Goal: Information Seeking & Learning: Stay updated

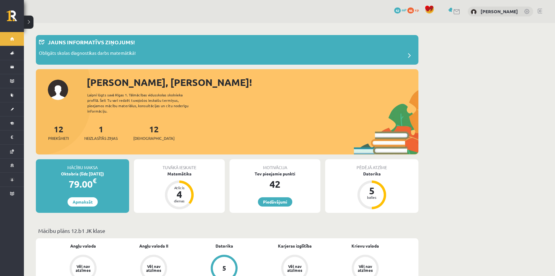
click at [454, 12] on link at bounding box center [457, 11] width 7 height 5
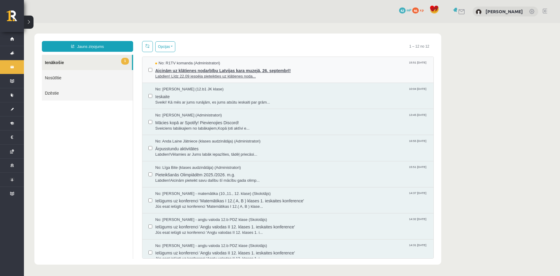
click at [239, 68] on span "Aicinām uz klātienes nodarbību Latvijas kara muzejā, 26. septembrī!" at bounding box center [291, 69] width 272 height 7
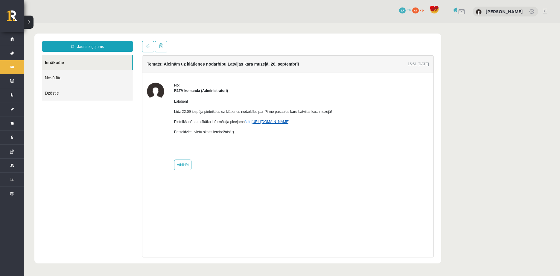
click at [272, 123] on link "https://eskola.r1tv.lv/campaign/35" at bounding box center [270, 122] width 38 height 4
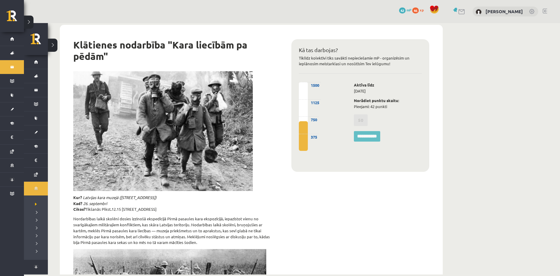
scroll to position [30, 0]
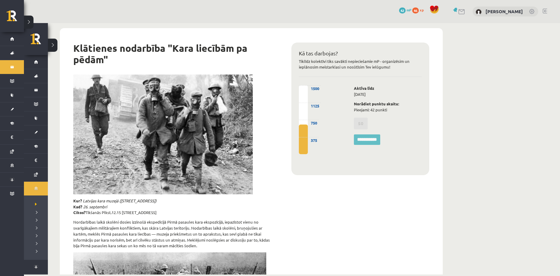
click at [370, 209] on div "**********" at bounding box center [360, 208] width 156 height 342
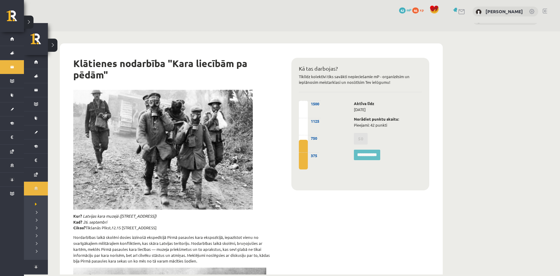
scroll to position [0, 0]
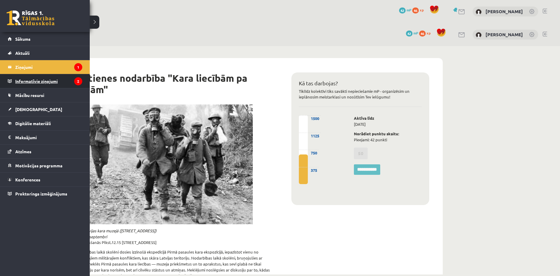
click at [48, 84] on legend "Informatīvie ziņojumi 2" at bounding box center [48, 81] width 67 height 14
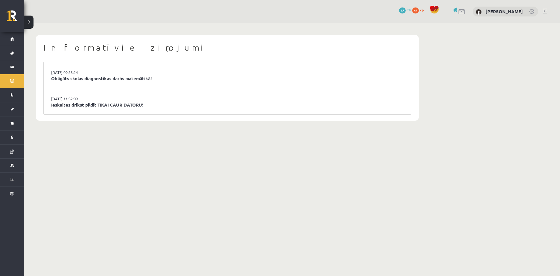
click at [108, 104] on link "Ieskaites drīkst pildīt TIKAI CAUR DATORU!" at bounding box center [227, 104] width 352 height 7
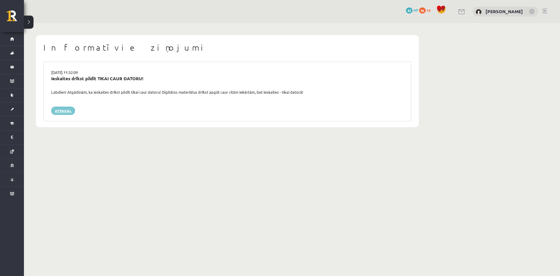
click at [62, 107] on link "Atpakaļ" at bounding box center [63, 110] width 24 height 8
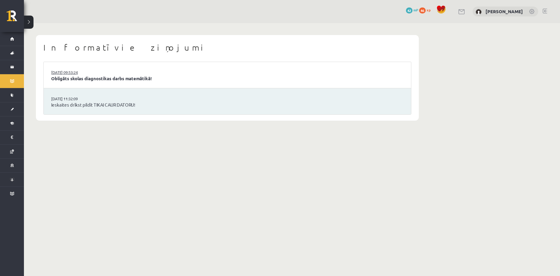
click at [80, 74] on link "16.09.2025 09:53:24" at bounding box center [73, 72] width 45 height 6
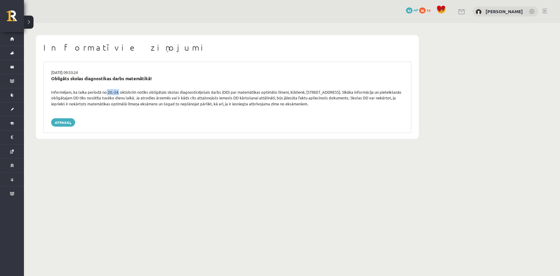
drag, startPoint x: 103, startPoint y: 91, endPoint x: 118, endPoint y: 91, distance: 14.7
click at [118, 92] on div "Informējam, ka laika periodā no 20.-24. oktobrim notiks obligātais skolas diagn…" at bounding box center [227, 98] width 361 height 18
click at [118, 91] on div "Informējam, ka laika periodā no 20.-24. oktobrim notiks obligātais skolas diagn…" at bounding box center [227, 98] width 361 height 18
click at [109, 90] on div "Informējam, ka laika periodā no 20.-24. oktobrim notiks obligātais skolas diagn…" at bounding box center [227, 98] width 361 height 18
drag, startPoint x: 108, startPoint y: 89, endPoint x: 119, endPoint y: 92, distance: 11.0
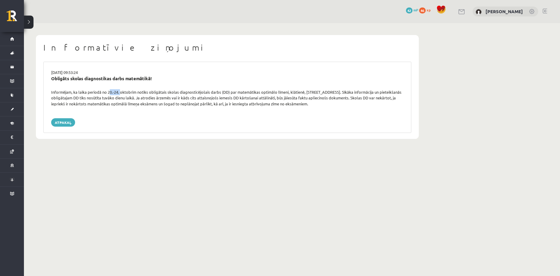
click at [119, 92] on div "Informējam, ka laika periodā no 20.-24. oktobrim notiks obligātais skolas diagn…" at bounding box center [227, 98] width 361 height 18
click at [132, 95] on div "Informējam, ka laika periodā no 20.-24. oktobrim notiks obligātais skolas diagn…" at bounding box center [227, 98] width 361 height 18
click at [197, 93] on div "Informējam, ka laika periodā no 20.-24. oktobrim notiks obligātais skolas diagn…" at bounding box center [227, 98] width 361 height 18
drag, startPoint x: 338, startPoint y: 90, endPoint x: 330, endPoint y: 91, distance: 8.5
click at [330, 91] on div "Informējam, ka laika periodā no 20.-24. oktobrim notiks obligātais skolas diagn…" at bounding box center [227, 98] width 361 height 18
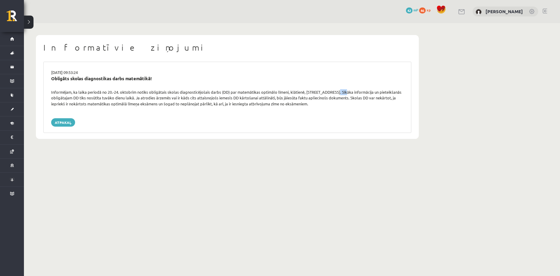
click at [330, 91] on div "Informējam, ka laika periodā no 20.-24. oktobrim notiks obligātais skolas diagn…" at bounding box center [227, 98] width 361 height 18
drag, startPoint x: 338, startPoint y: 92, endPoint x: 304, endPoint y: 94, distance: 34.1
click at [304, 94] on div "Informējam, ka laika periodā no 20.-24. oktobrim notiks obligātais skolas diagn…" at bounding box center [227, 98] width 361 height 18
click at [305, 94] on div "Informējam, ka laika periodā no 20.-24. oktobrim notiks obligātais skolas diagn…" at bounding box center [227, 98] width 361 height 18
drag, startPoint x: 439, startPoint y: 194, endPoint x: 398, endPoint y: 83, distance: 118.5
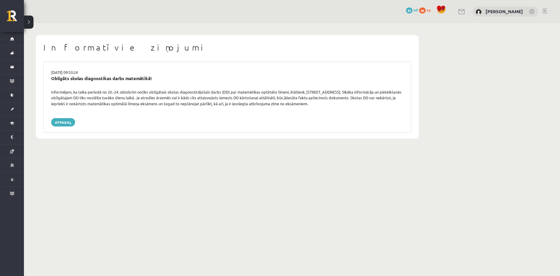
click at [429, 184] on body "0 Dāvanas 42 mP 46 xp Edgars Freimanis Sākums Aktuāli Kā mācīties eSKOLĀ Kontak…" at bounding box center [280, 138] width 560 height 276
click at [104, 143] on div "Informatīvie ziņojumi 16.09.2025 09:53:24 Obligāts skolas diagnostikas darbs ma…" at bounding box center [227, 87] width 407 height 128
click at [486, 50] on div "Informatīvie ziņojumi 16.09.2025 09:53:24 Obligāts skolas diagnostikas darbs ma…" at bounding box center [292, 87] width 536 height 128
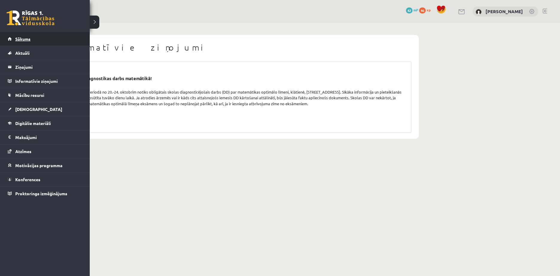
click at [27, 34] on link "Sākums" at bounding box center [45, 39] width 74 height 14
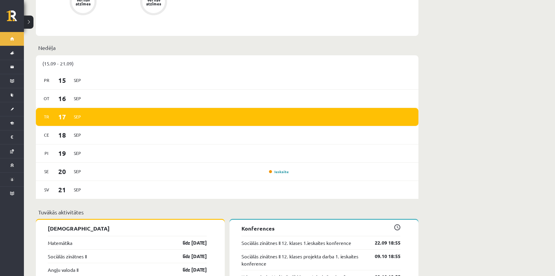
scroll to position [359, 0]
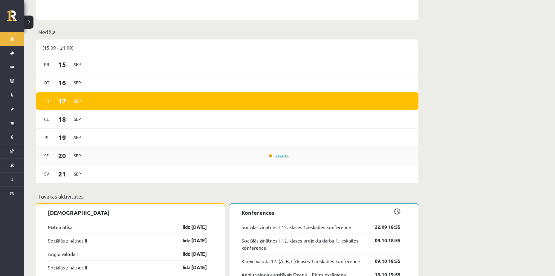
click at [280, 153] on link "Ieskaite" at bounding box center [279, 155] width 20 height 5
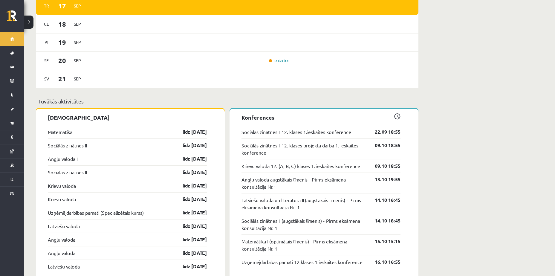
scroll to position [478, 0]
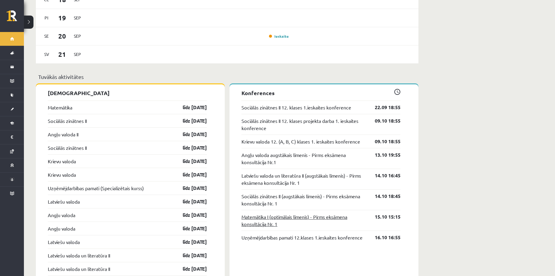
click at [270, 215] on link "Matemātika I (optimālais līmenis) - Pirms eksāmena konsultācija Nr. 1" at bounding box center [304, 220] width 124 height 14
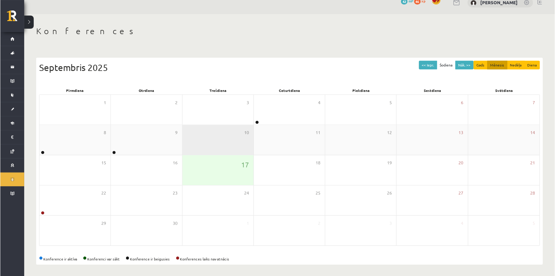
scroll to position [10, 0]
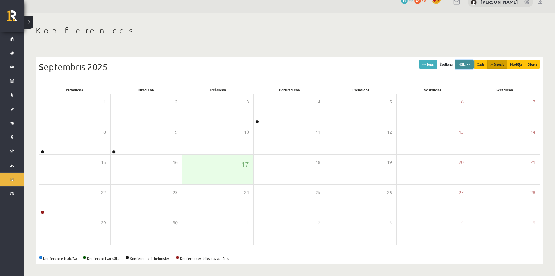
click at [465, 62] on button "Nāk. >>" at bounding box center [465, 64] width 18 height 9
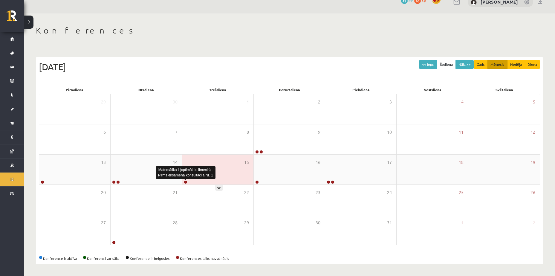
click at [186, 181] on link at bounding box center [186, 182] width 4 height 4
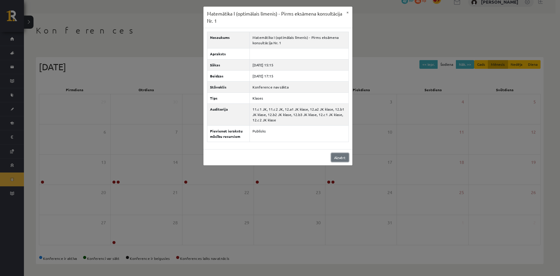
click at [341, 158] on link "Aizvērt" at bounding box center [340, 157] width 18 height 9
